Goal: Information Seeking & Learning: Learn about a topic

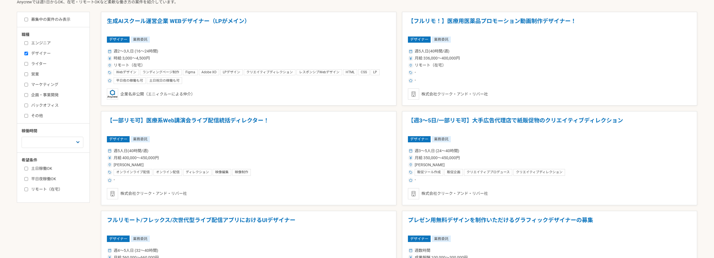
scroll to position [196, 0]
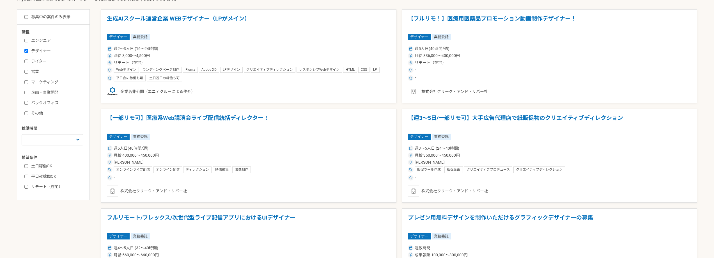
click at [60, 148] on div "職種 エンジニア デザイナー ライター 営業 マーケティング 企画・事業開発 バックオフィス その他 稼働時間 週1人日（8時間）以下 週2人日（16時間）以…" at bounding box center [53, 109] width 72 height 160
click at [59, 142] on select "週1人日（8時間）以下 週2人日（16時間）以下 週3人日（24時間）以下 週4人日（32時間）以下 週5人日（40時間）以下" at bounding box center [53, 139] width 62 height 11
select select "4"
click at [22, 134] on select "週1人日（8時間）以下 週2人日（16時間）以下 週3人日（24時間）以下 週4人日（32時間）以下 週5人日（40時間）以下" at bounding box center [53, 139] width 62 height 11
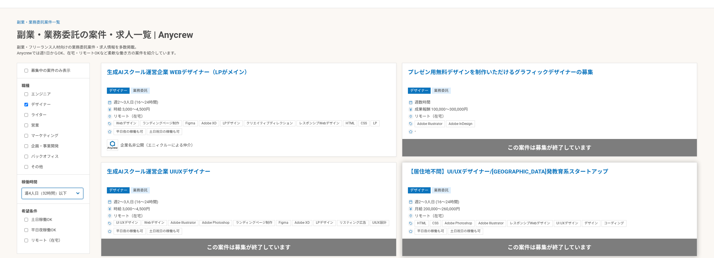
scroll to position [140, 0]
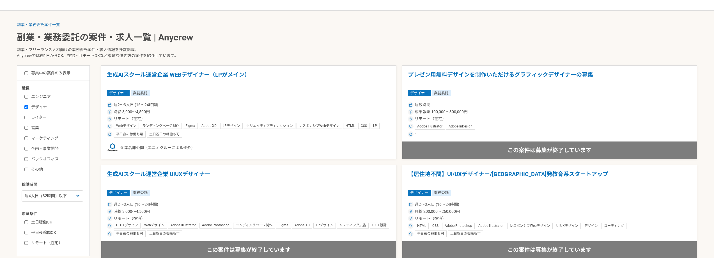
click at [44, 99] on label "エンジニア" at bounding box center [56, 97] width 65 height 6
click at [28, 98] on input "エンジニア" at bounding box center [26, 97] width 4 height 4
checkbox input "true"
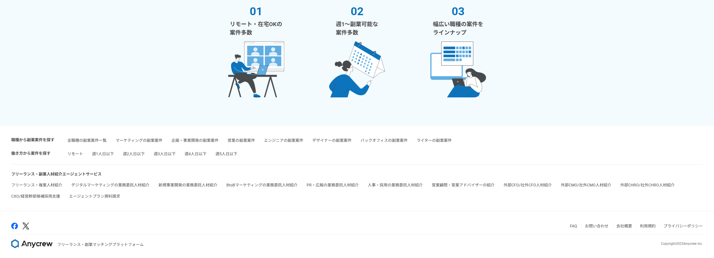
scroll to position [1296, 0]
